Goal: Find contact information: Find contact information

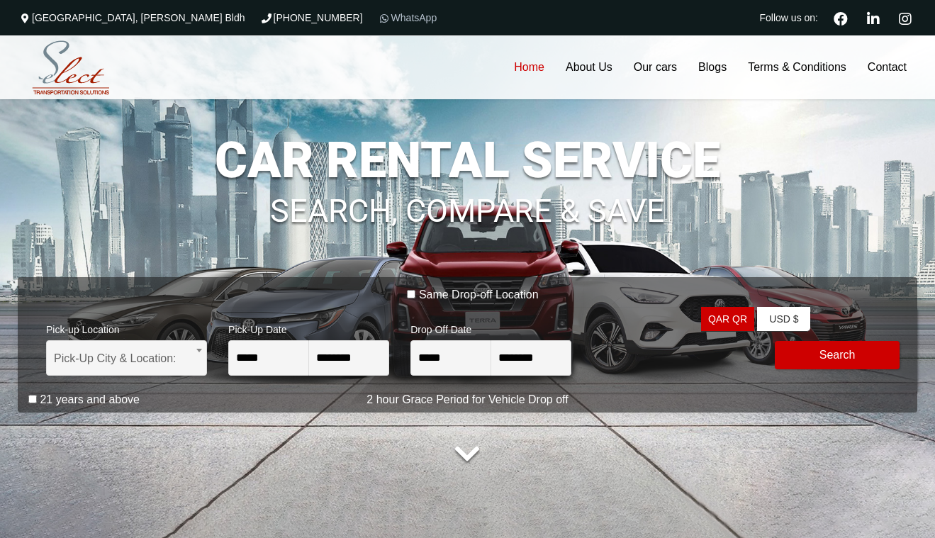
click at [377, 21] on link "WhatsApp" at bounding box center [407, 17] width 60 height 11
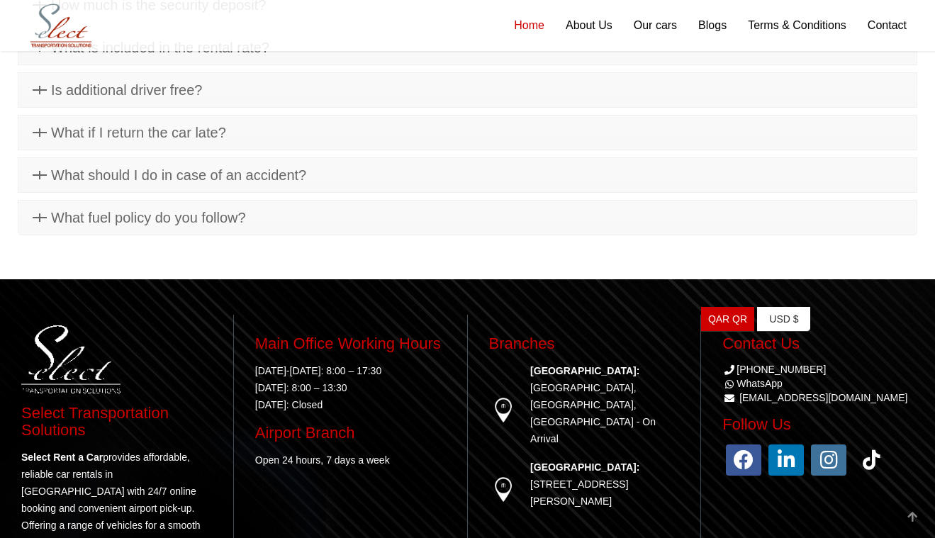
scroll to position [4122, 0]
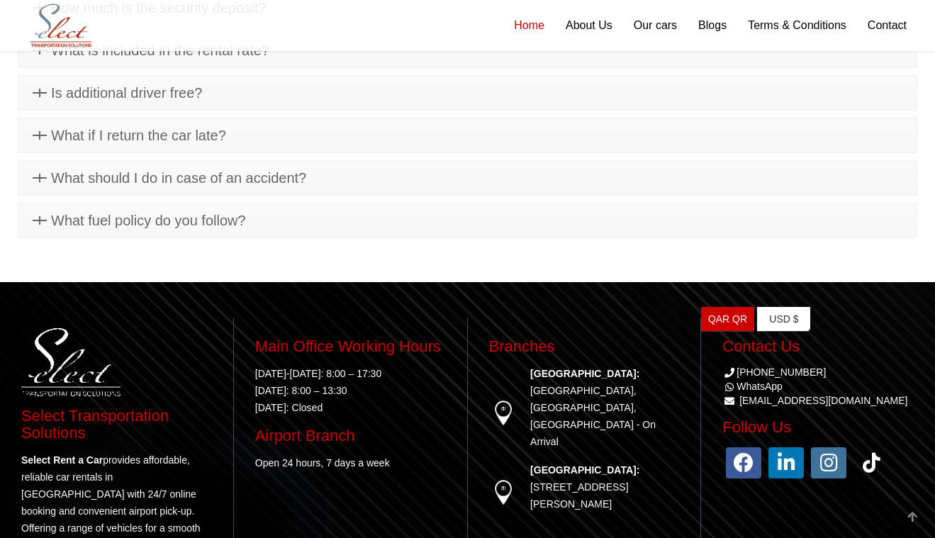
drag, startPoint x: 871, startPoint y: 351, endPoint x: 731, endPoint y: 352, distance: 140.3
click at [847, 364] on div "Contact Us [PHONE_NUMBER] WhatsApp [EMAIL_ADDRESS][DOMAIN_NAME] Follow Us" at bounding box center [818, 446] width 213 height 258
drag, startPoint x: 865, startPoint y: 348, endPoint x: 736, endPoint y: 354, distance: 128.4
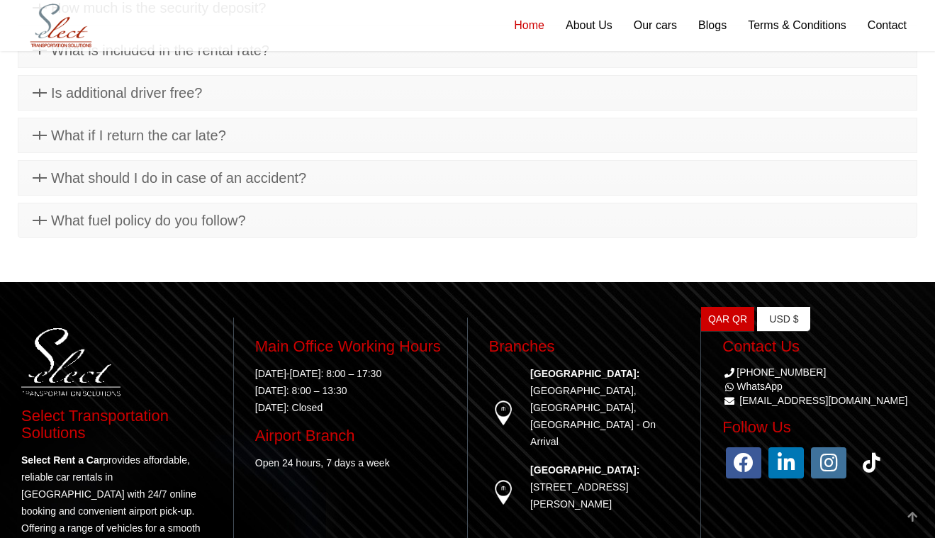
click at [733, 364] on ul "QAR QR USA dollar USD $ Europian Euro" at bounding box center [772, 385] width 142 height 156
click at [773, 349] on ul "QAR QR USA dollar USD $ Europian Euro" at bounding box center [772, 385] width 142 height 156
click at [777, 350] on ul "QAR QR USA dollar USD $ Europian Euro" at bounding box center [772, 385] width 142 height 156
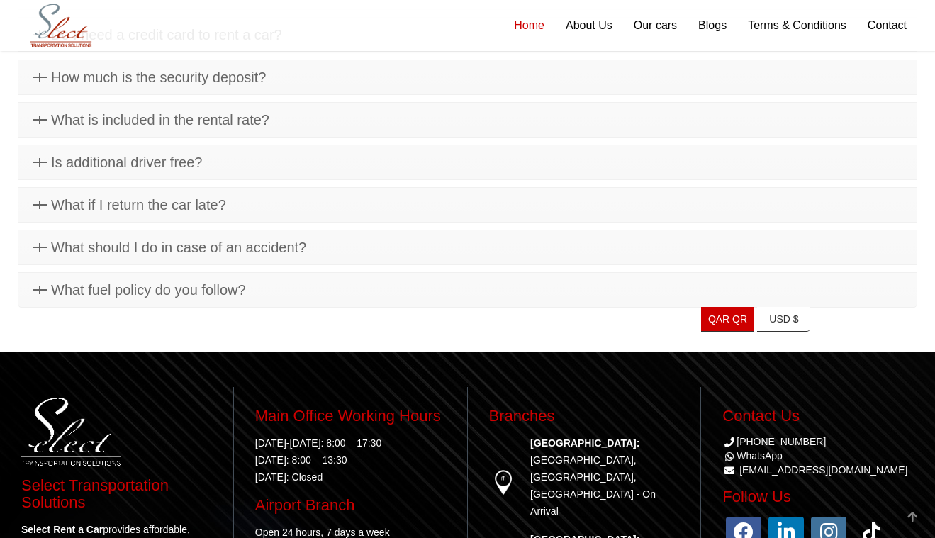
scroll to position [4039, 0]
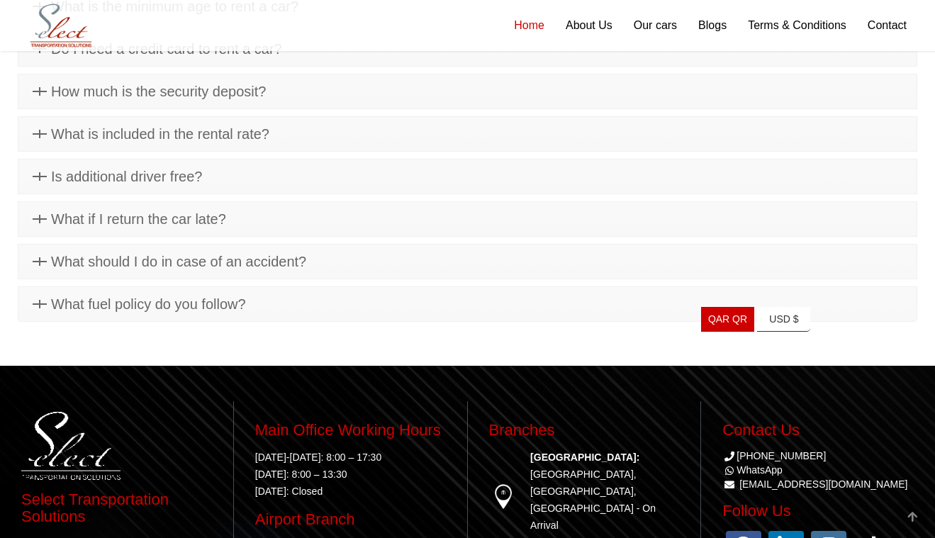
click at [782, 436] on ul "QAR QR USA dollar USD $ Europian Euro" at bounding box center [772, 385] width 142 height 156
click at [746, 531] on icon at bounding box center [743, 546] width 35 height 31
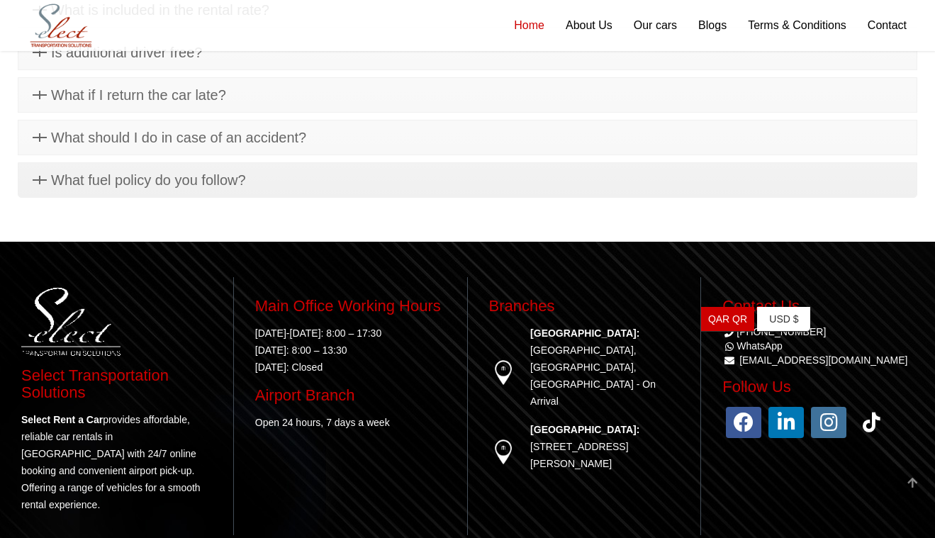
scroll to position [4162, 0]
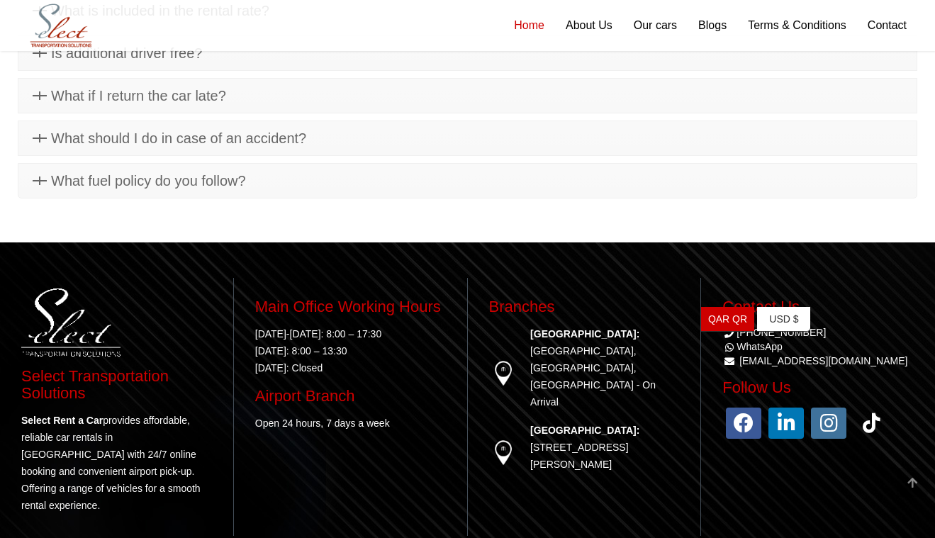
click at [784, 376] on ul "QAR QR USA dollar USD $ Europian Euro" at bounding box center [772, 385] width 142 height 156
click at [798, 376] on ul "QAR QR USA dollar USD $ Europian Euro" at bounding box center [772, 385] width 142 height 156
click at [782, 371] on ul "QAR QR USA dollar USD $ Europian Euro" at bounding box center [772, 385] width 142 height 156
click at [751, 372] on ul "QAR QR USA dollar USD $ Europian Euro" at bounding box center [772, 385] width 142 height 156
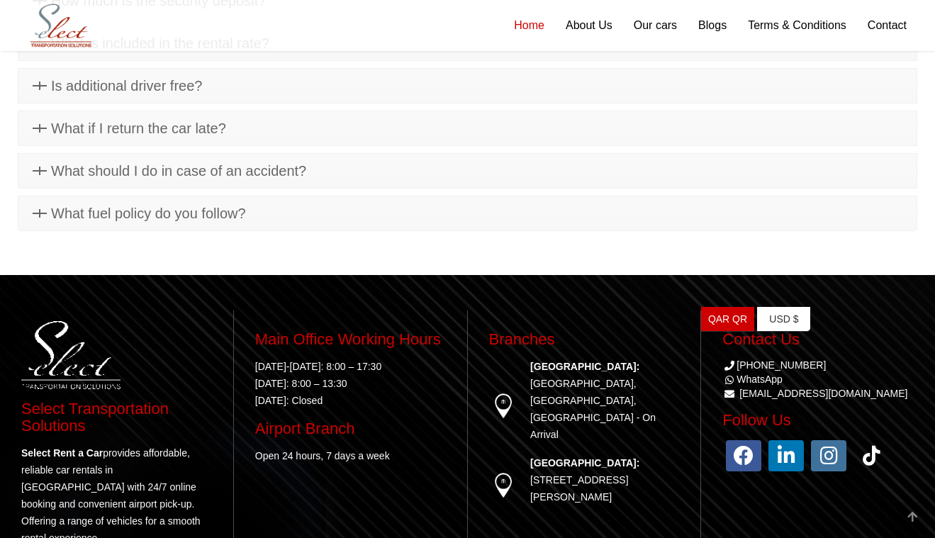
scroll to position [4121, 0]
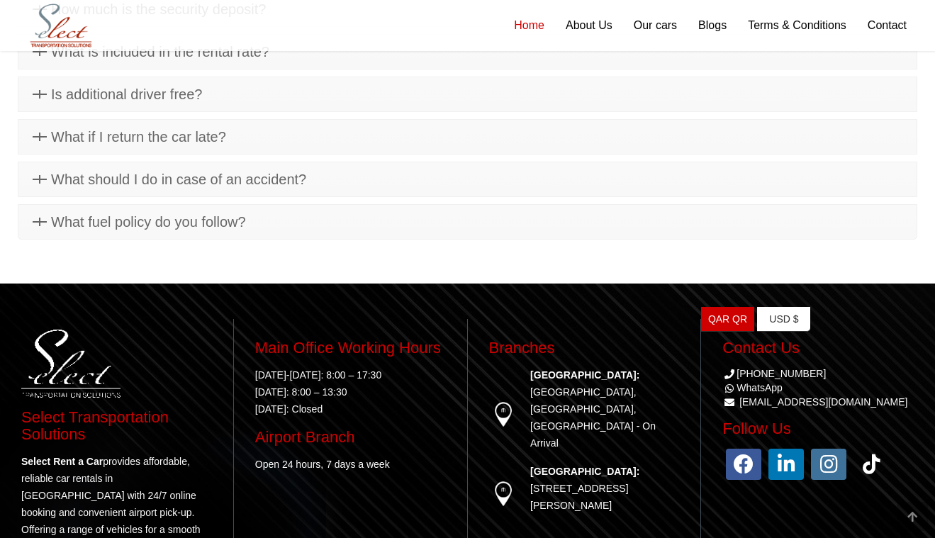
click at [787, 417] on ul "QAR QR USA dollar USD $ Europian Euro" at bounding box center [772, 385] width 142 height 156
click at [824, 396] on ul "QAR QR USA dollar USD $ Europian Euro" at bounding box center [772, 385] width 142 height 156
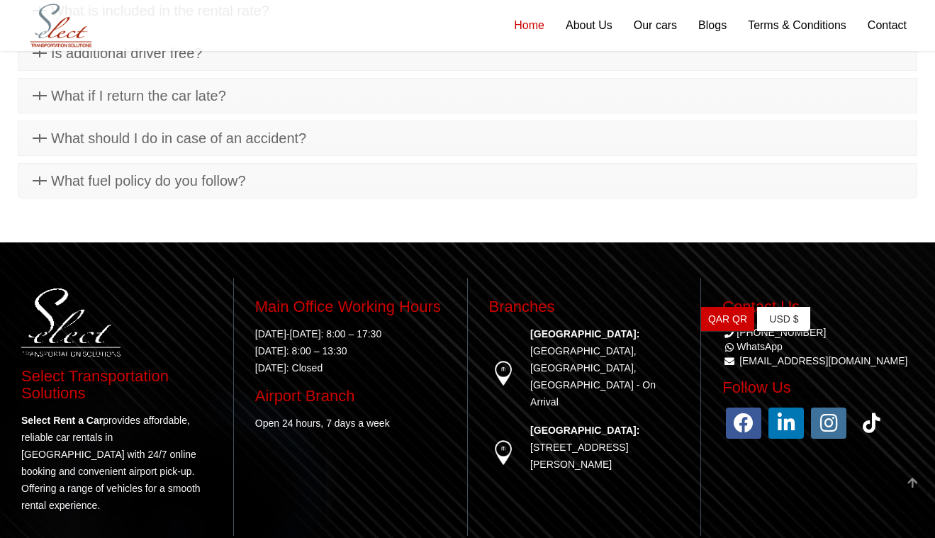
click at [782, 362] on ul "QAR QR USA dollar USD $ Europian Euro" at bounding box center [772, 385] width 142 height 156
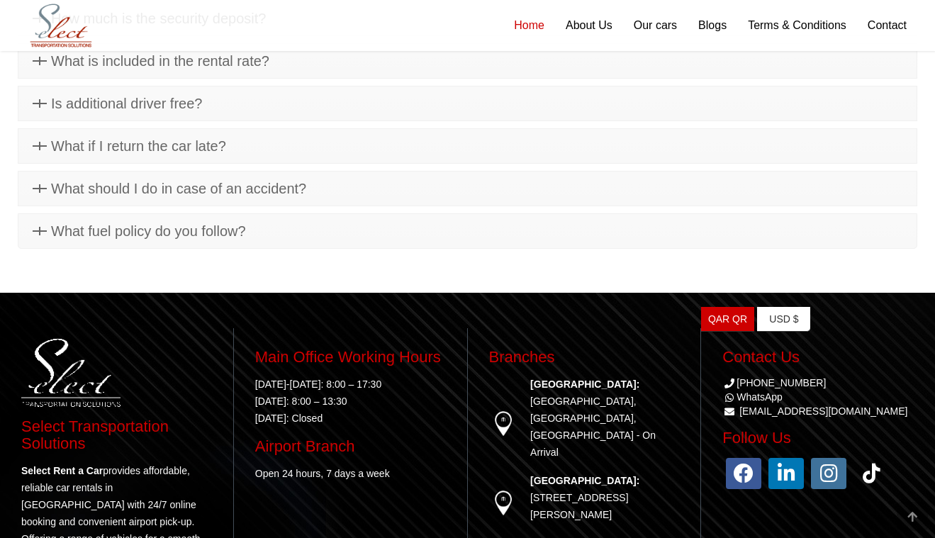
scroll to position [4100, 0]
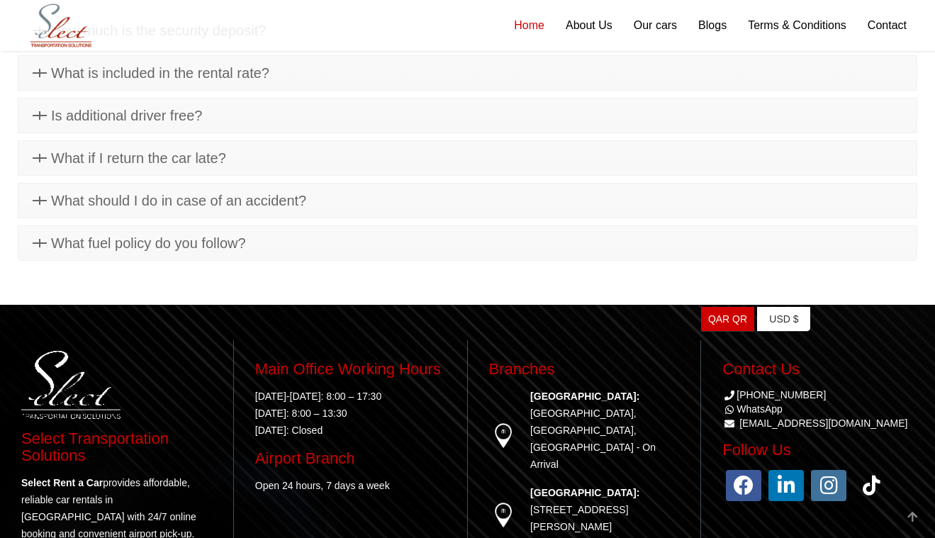
click at [792, 427] on ul "QAR QR USA dollar USD $ Europian Euro" at bounding box center [772, 385] width 142 height 156
click at [776, 372] on ul "QAR QR USA dollar USD $ Europian Euro" at bounding box center [772, 385] width 142 height 156
click at [828, 430] on ul "QAR QR USA dollar USD $ Europian Euro" at bounding box center [772, 385] width 142 height 156
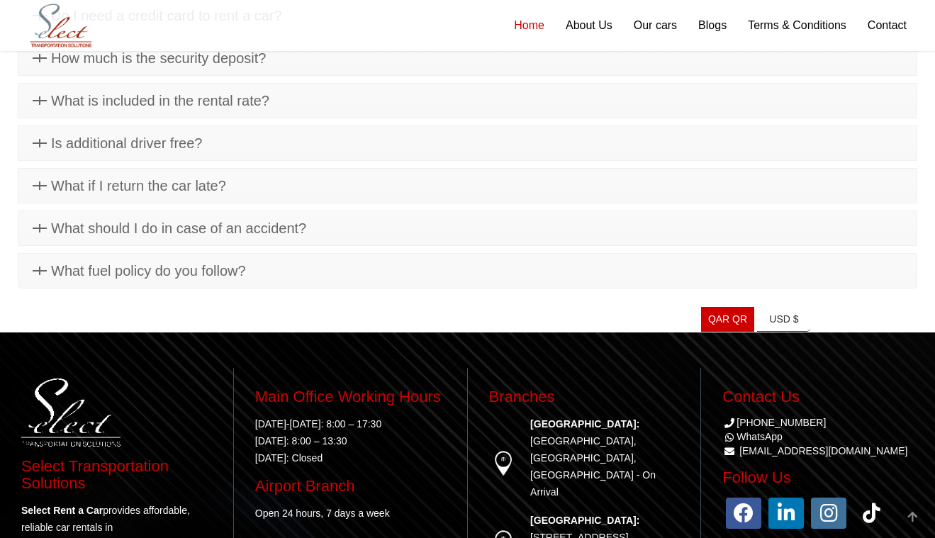
scroll to position [4065, 0]
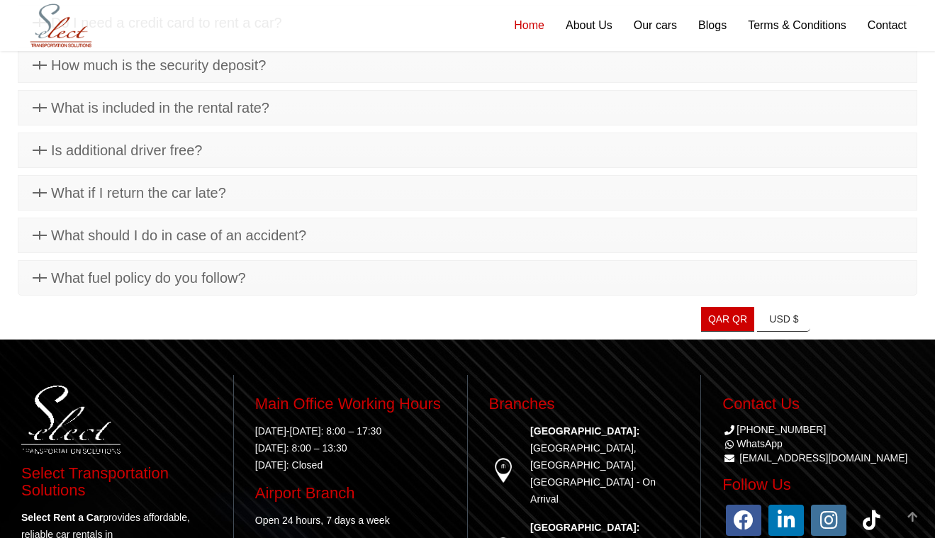
click at [872, 505] on li at bounding box center [871, 524] width 43 height 38
click at [821, 505] on icon at bounding box center [828, 520] width 35 height 31
click at [776, 505] on icon at bounding box center [785, 520] width 35 height 31
